Goal: Information Seeking & Learning: Find specific page/section

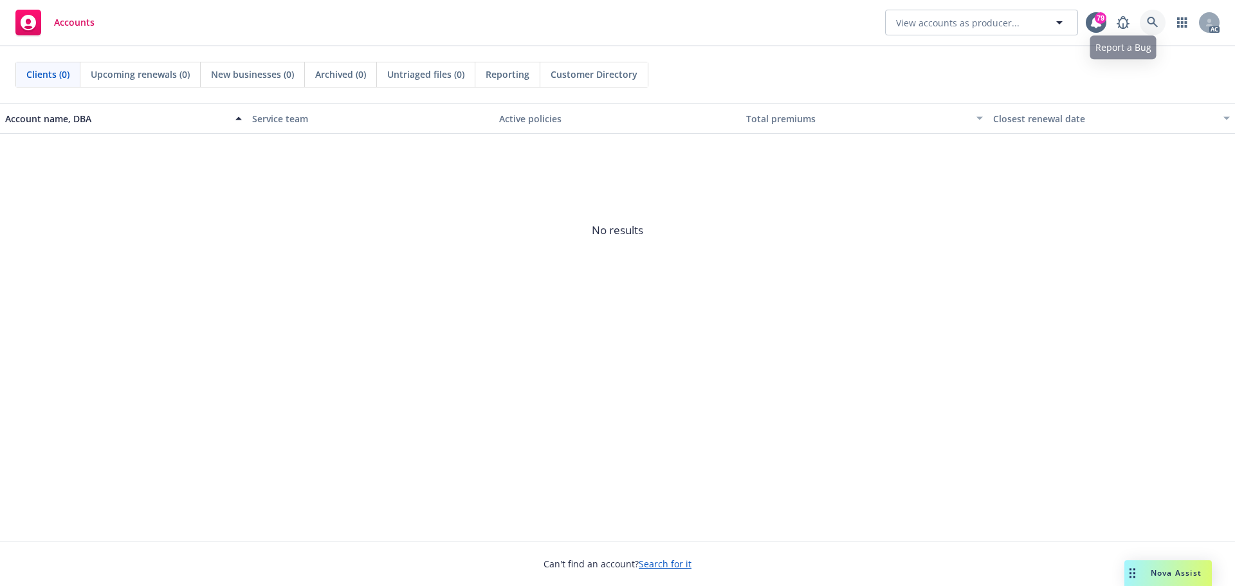
click at [1152, 15] on link at bounding box center [1152, 23] width 26 height 26
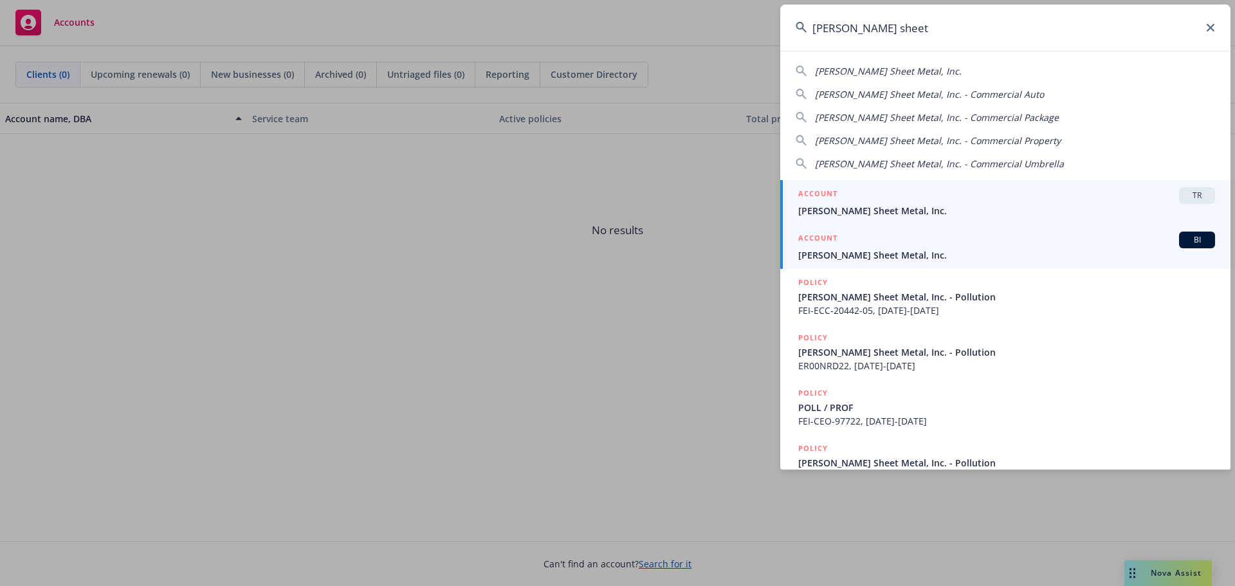
type input "[PERSON_NAME] sheet"
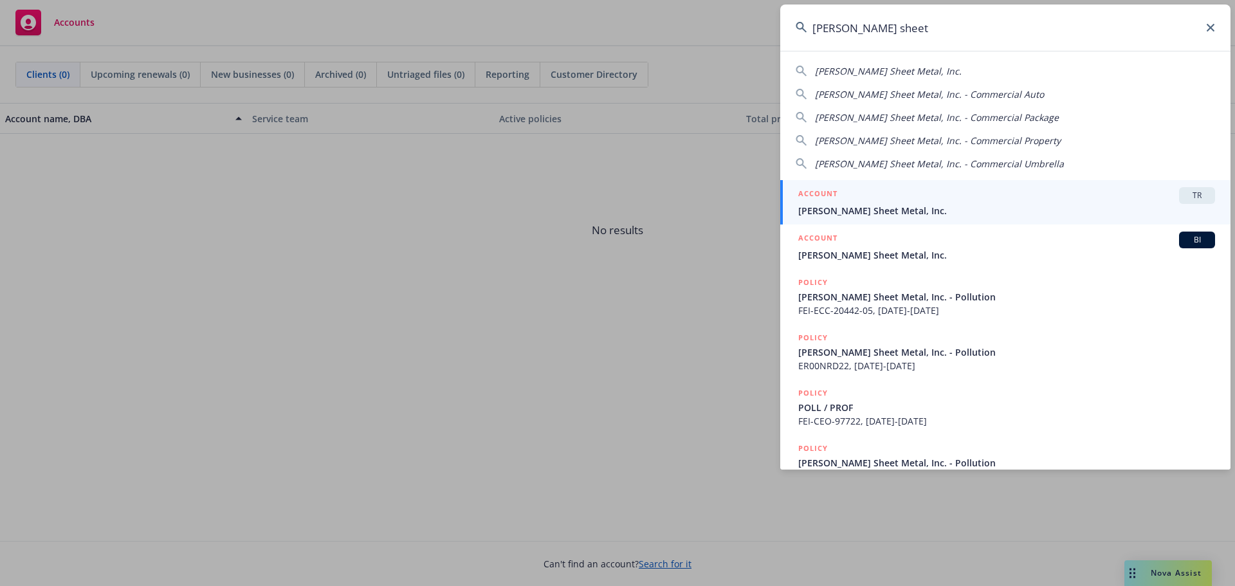
click at [917, 246] on div "ACCOUNT BI" at bounding box center [1006, 239] width 417 height 17
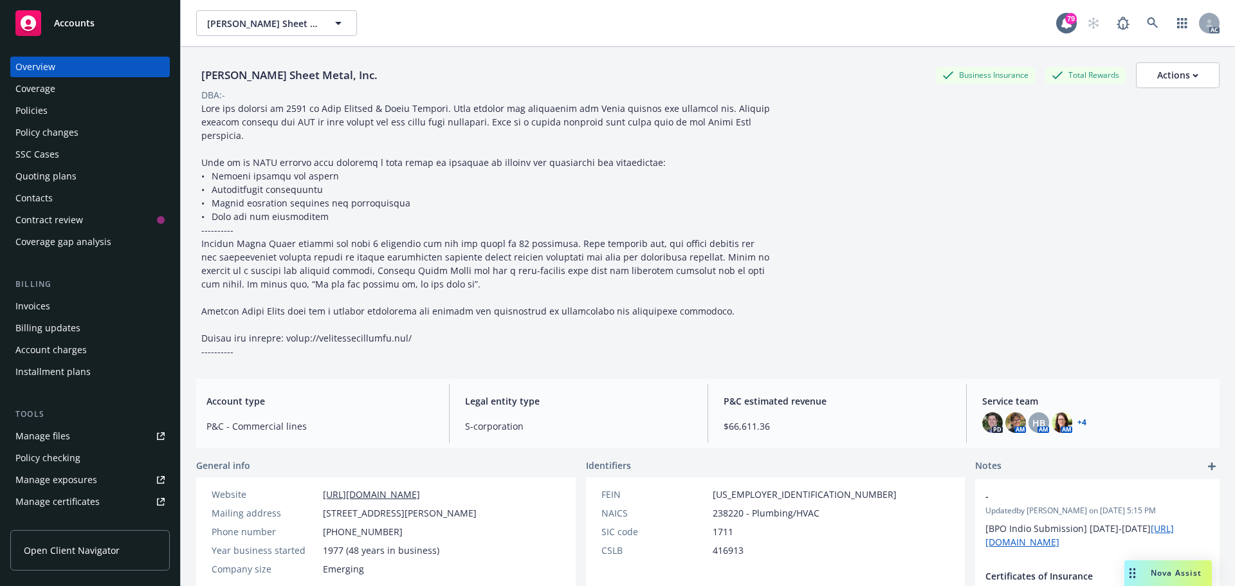
click at [77, 111] on div "Policies" at bounding box center [89, 110] width 149 height 21
click at [39, 106] on div "Policies" at bounding box center [31, 110] width 32 height 21
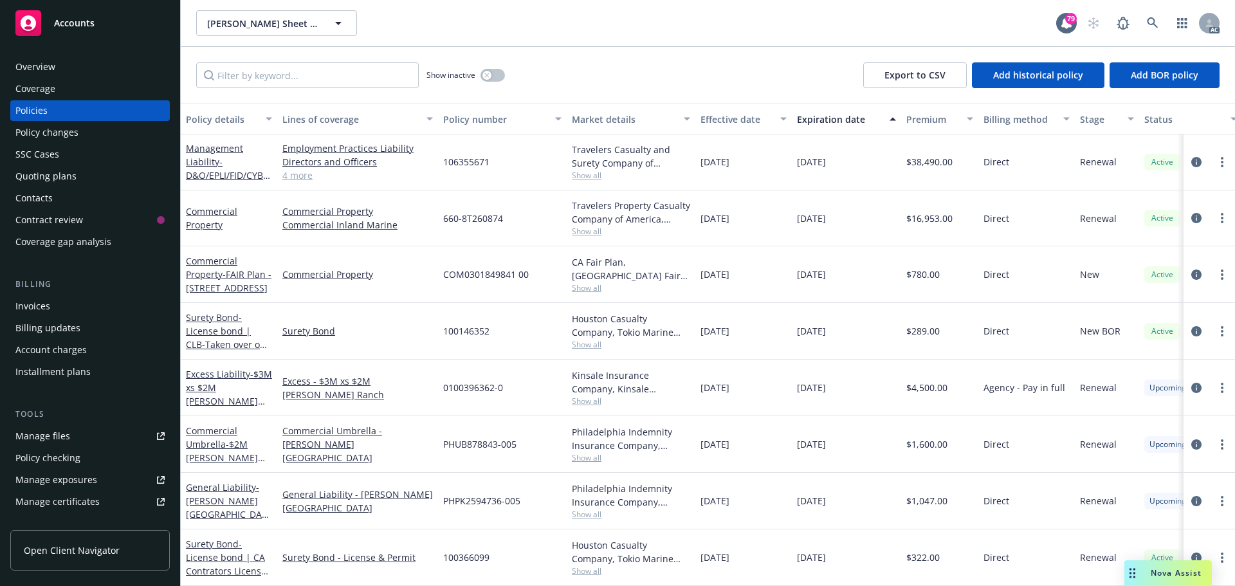
scroll to position [361, 0]
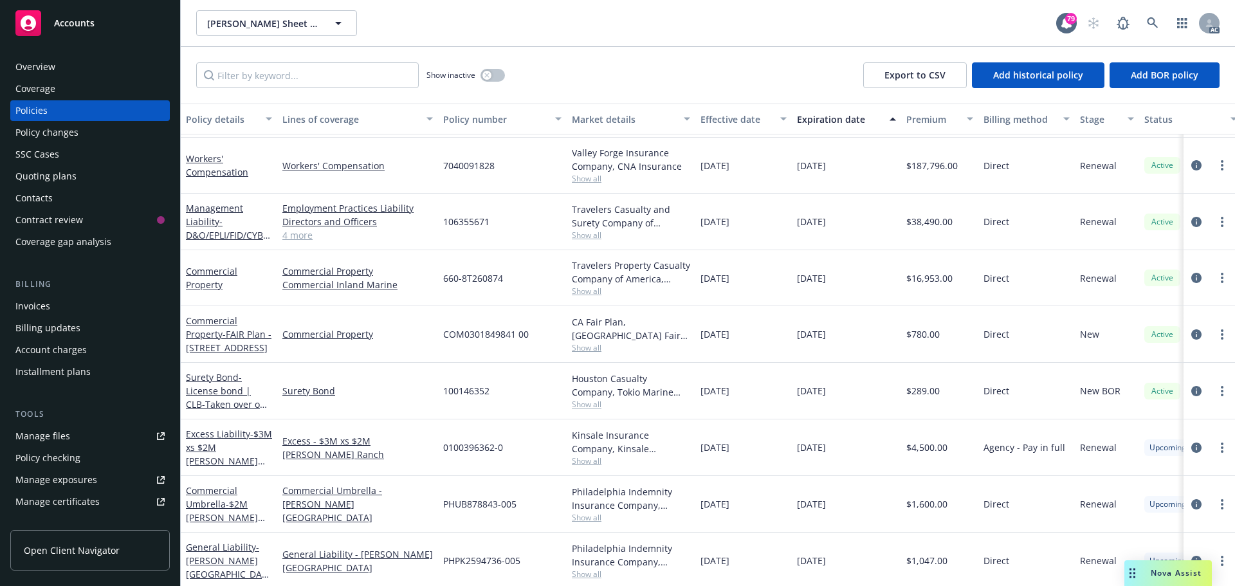
click at [300, 239] on link "4 more" at bounding box center [357, 235] width 150 height 14
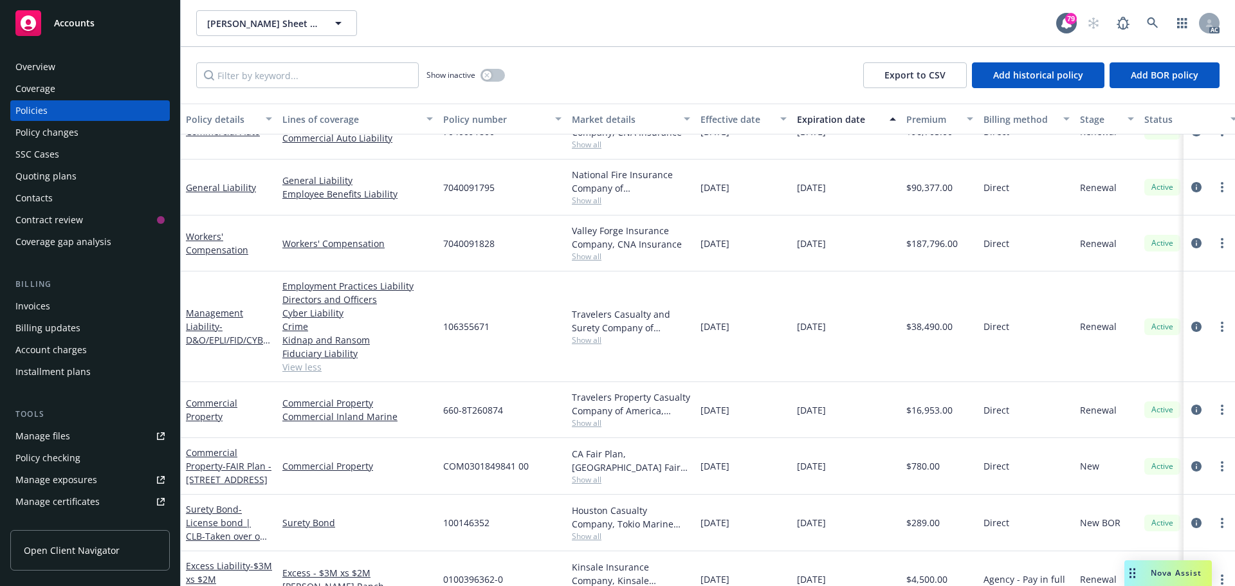
scroll to position [233, 0]
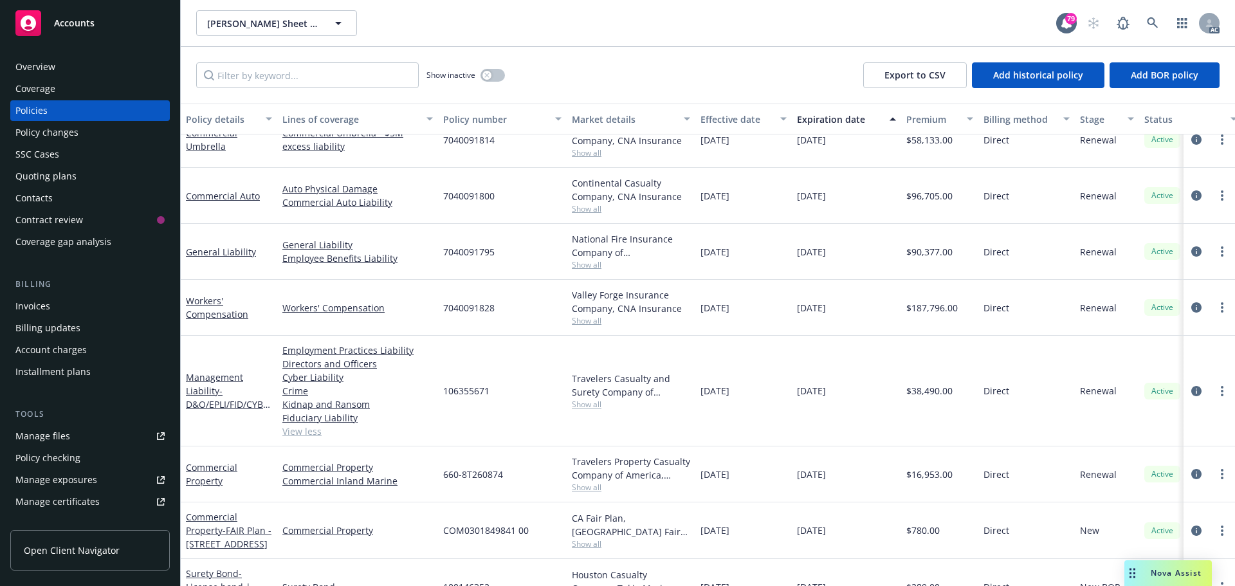
click at [589, 210] on span "Show all" at bounding box center [631, 208] width 118 height 11
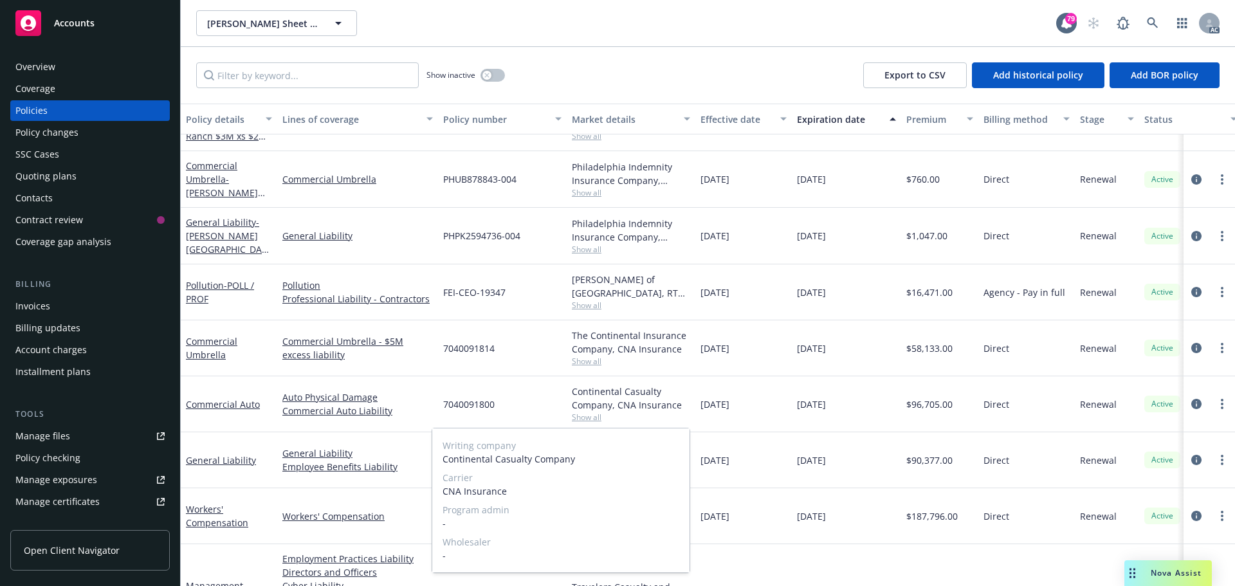
scroll to position [0, 0]
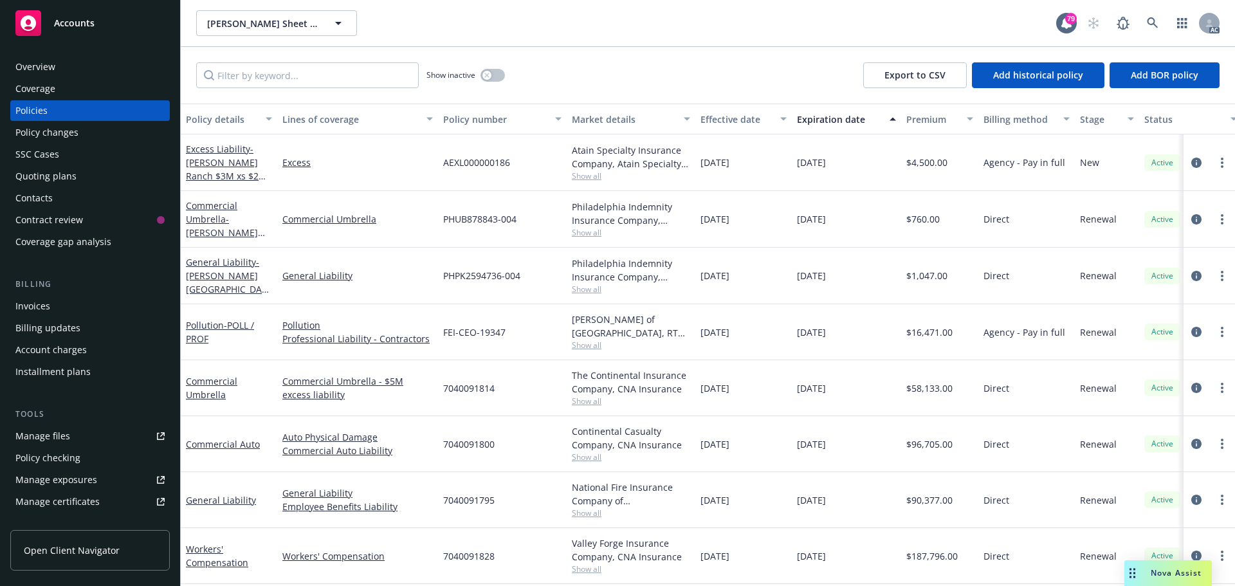
click at [45, 65] on div "Overview" at bounding box center [35, 67] width 40 height 21
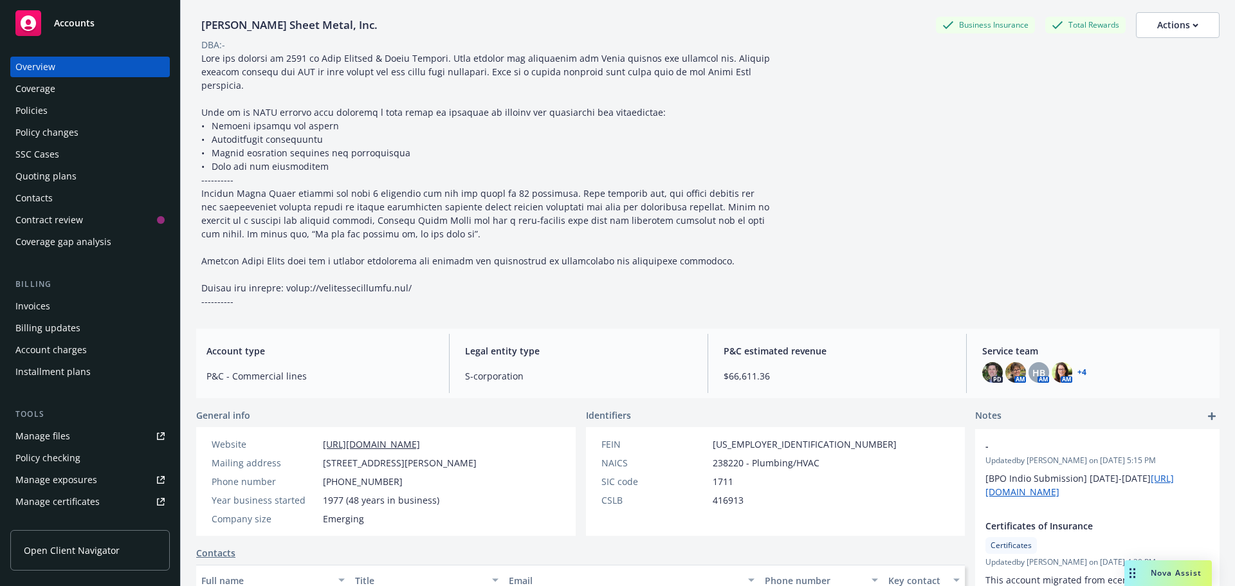
scroll to position [64, 0]
